Goal: Understand process/instructions: Learn how to perform a task or action

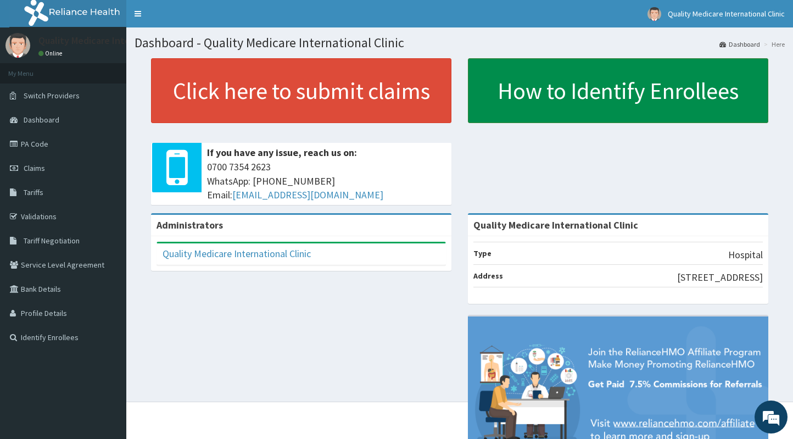
click at [599, 94] on link "How to Identify Enrollees" at bounding box center [618, 90] width 300 height 65
click at [569, 76] on link "How to Identify Enrollees" at bounding box center [618, 90] width 300 height 65
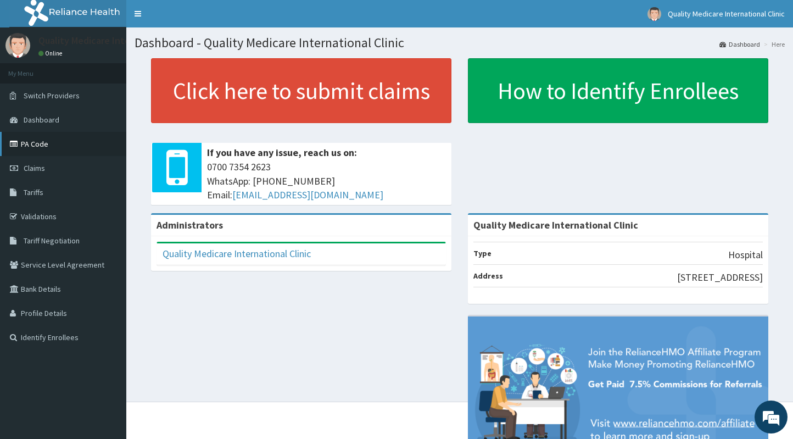
click at [41, 142] on link "PA Code" at bounding box center [63, 144] width 126 height 24
